Goal: Navigation & Orientation: Find specific page/section

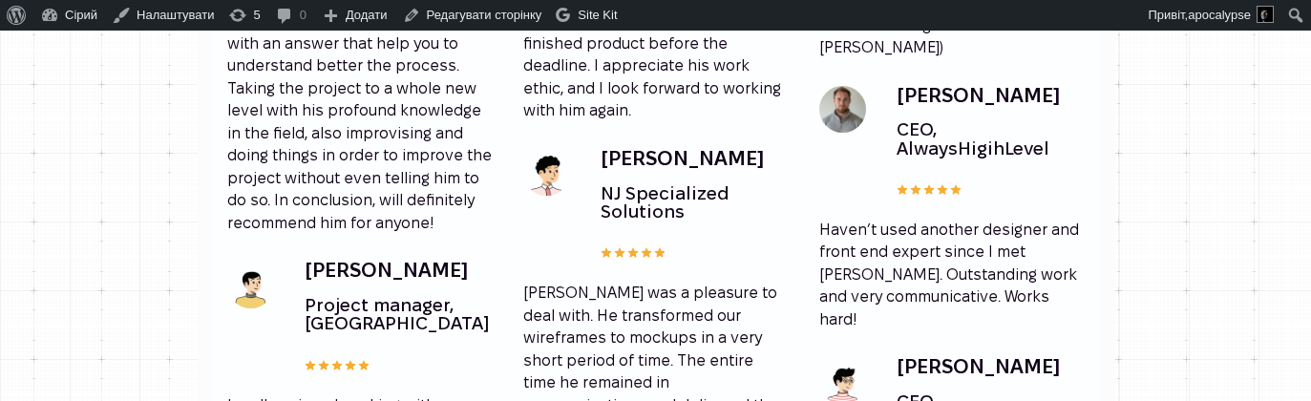
scroll to position [2591, 0]
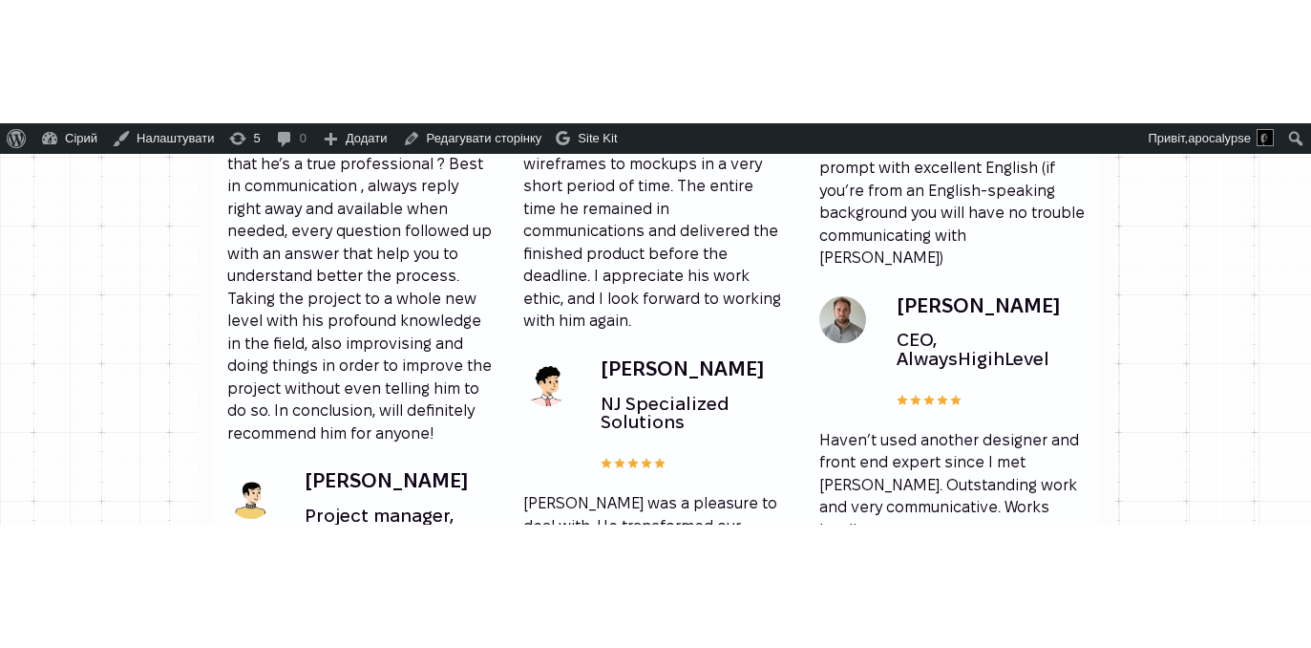
scroll to position [2679, 0]
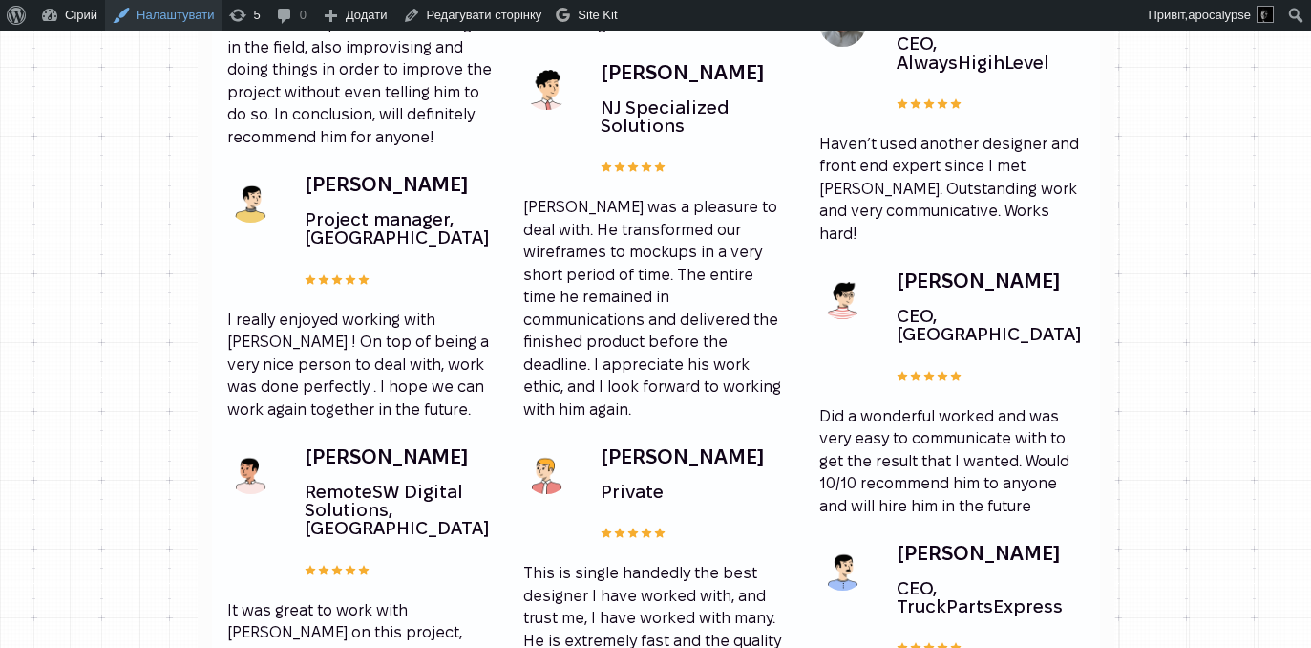
click at [145, 10] on link "Налаштувати" at bounding box center [163, 15] width 117 height 31
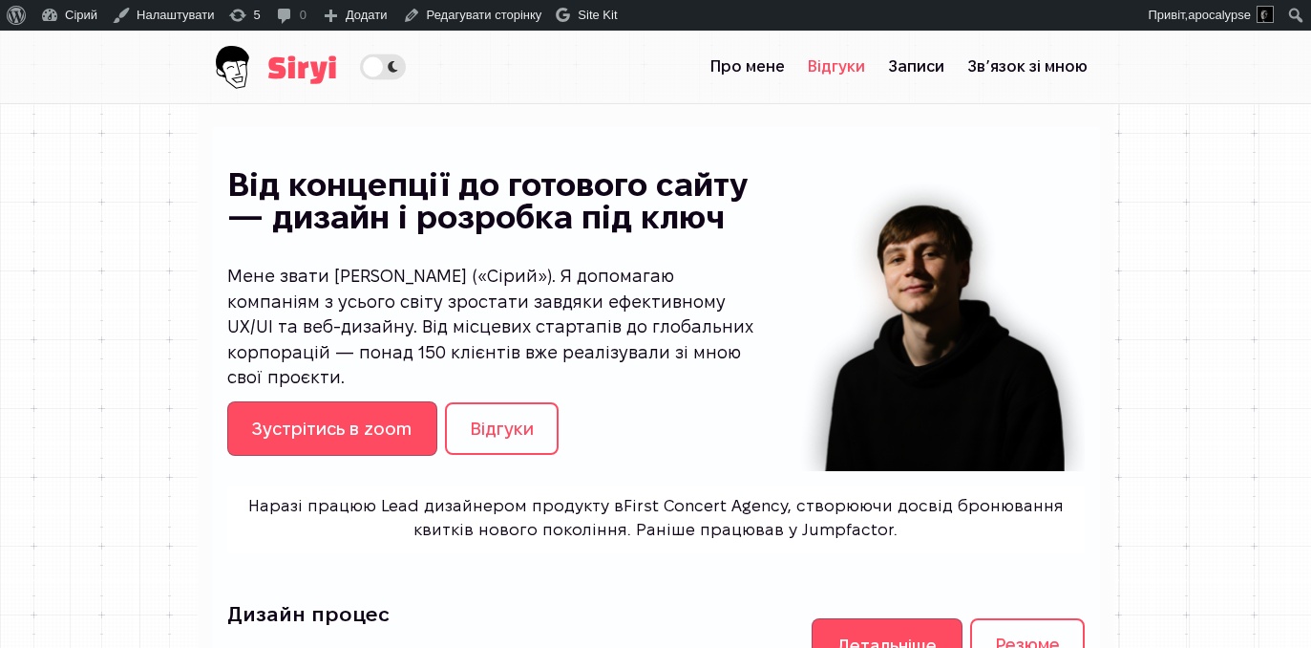
click at [877, 60] on link "Відгуки" at bounding box center [837, 67] width 80 height 38
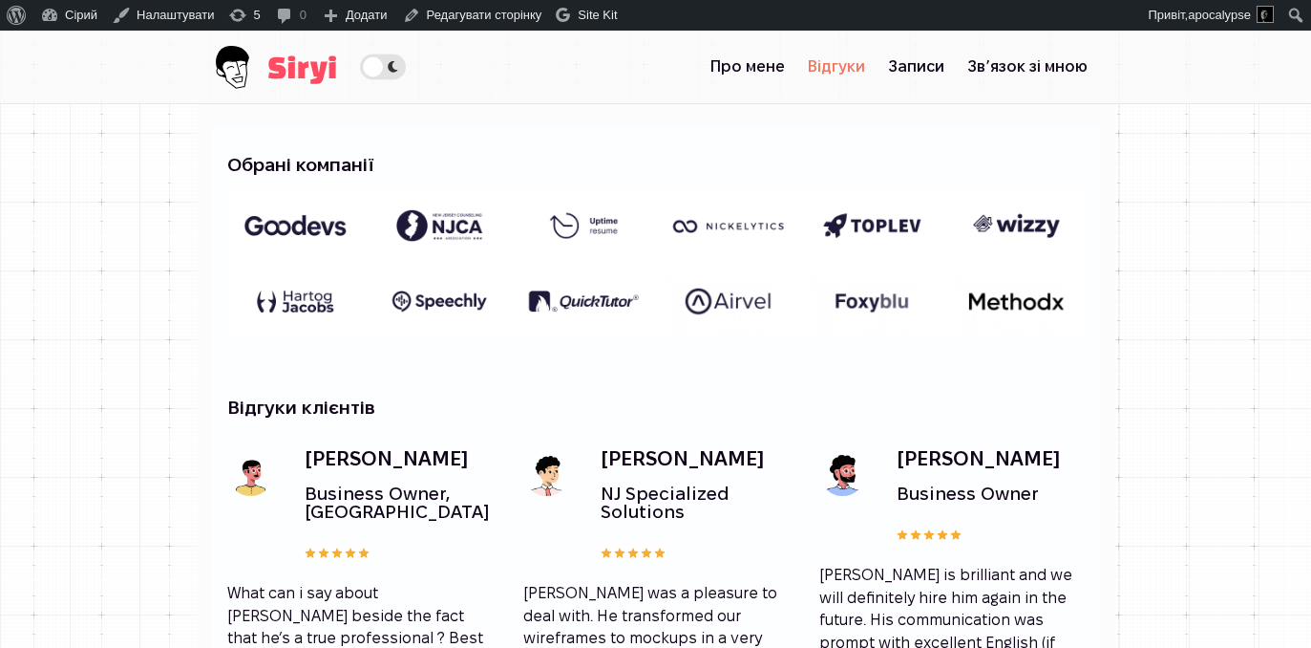
click at [360, 58] on span "Theme switcher" at bounding box center [383, 66] width 46 height 26
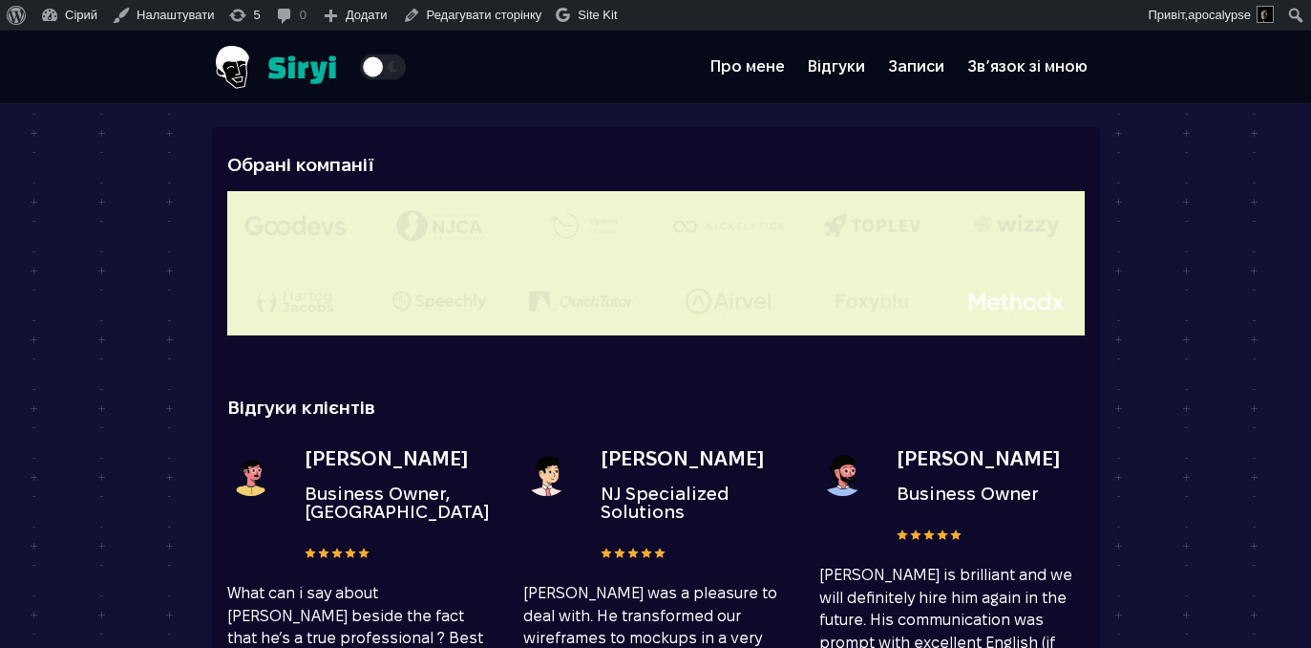
click at [360, 59] on span "Theme switcher" at bounding box center [383, 66] width 46 height 26
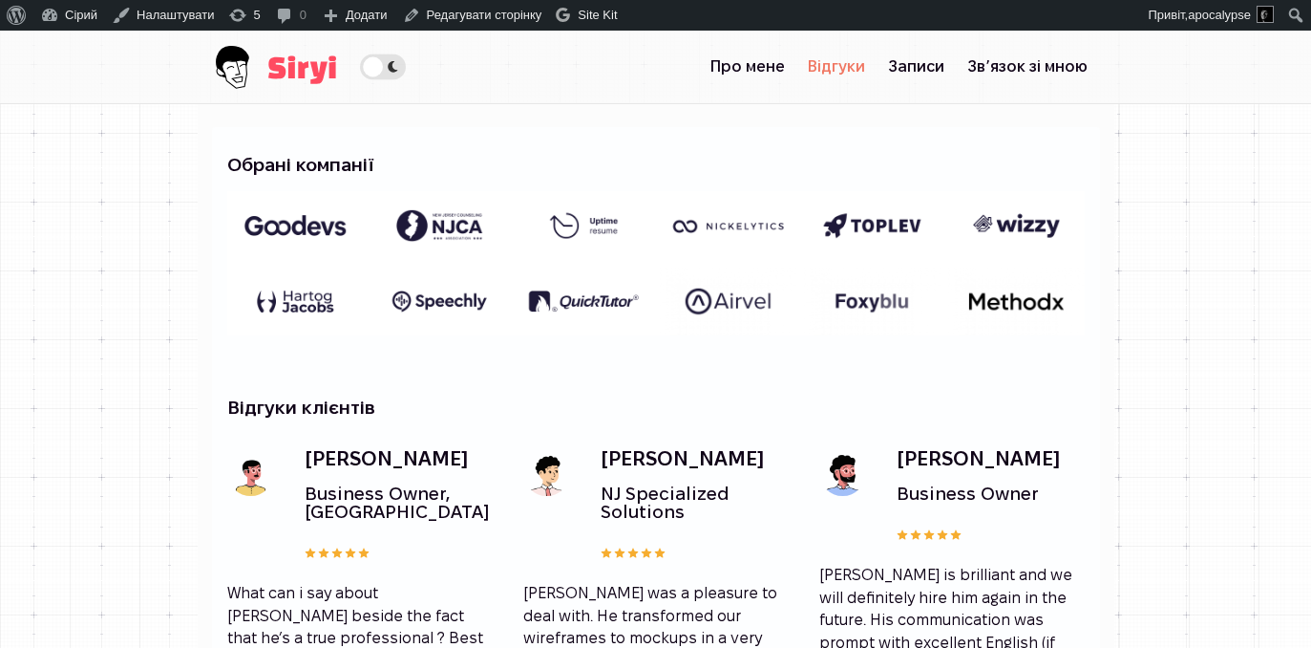
click at [360, 60] on span "Theme switcher" at bounding box center [383, 66] width 46 height 26
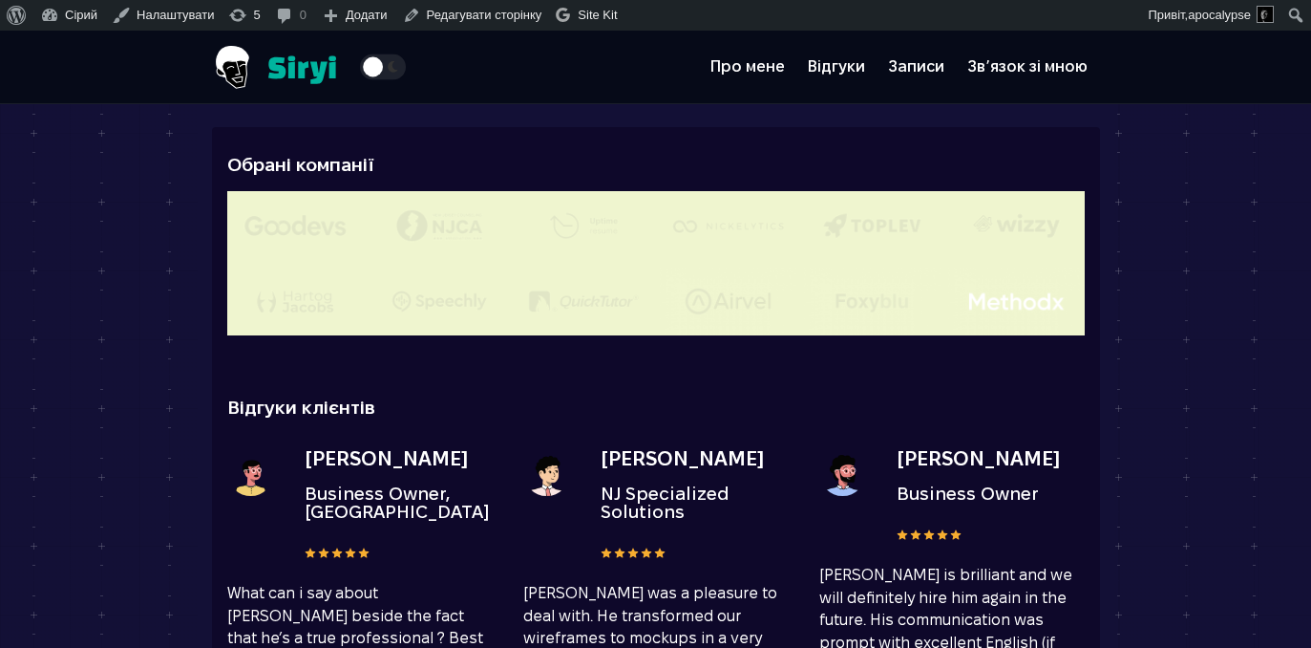
click at [360, 61] on span "Theme switcher" at bounding box center [383, 66] width 46 height 26
